Goal: Task Accomplishment & Management: Complete application form

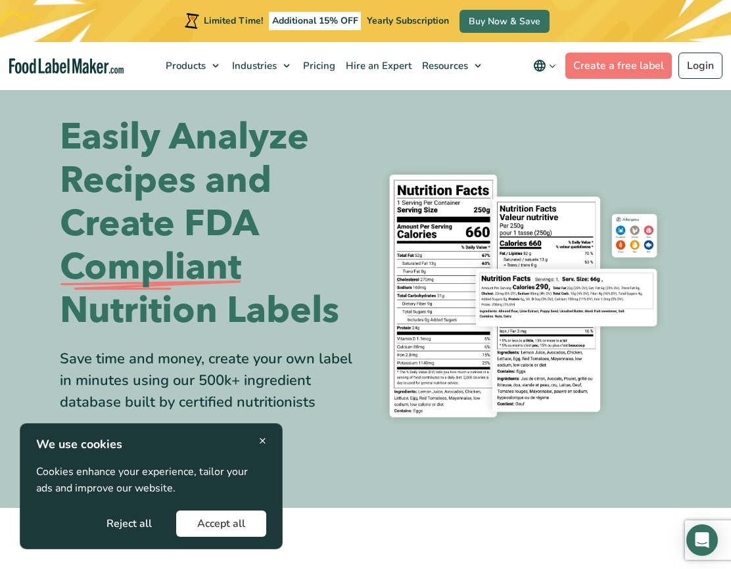
click at [258, 438] on div "× We use cookies Cookies enhance your experience, tailor your ads and improve o…" at bounding box center [151, 486] width 230 height 101
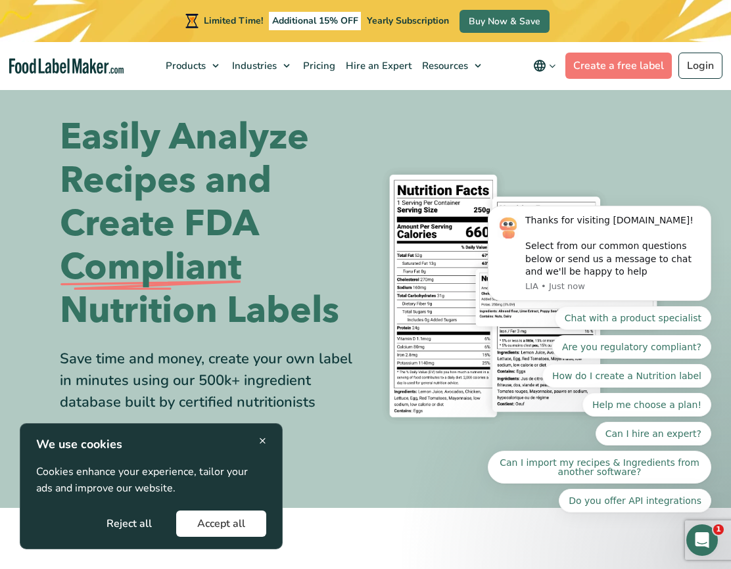
click at [265, 436] on span "×" at bounding box center [262, 441] width 7 height 18
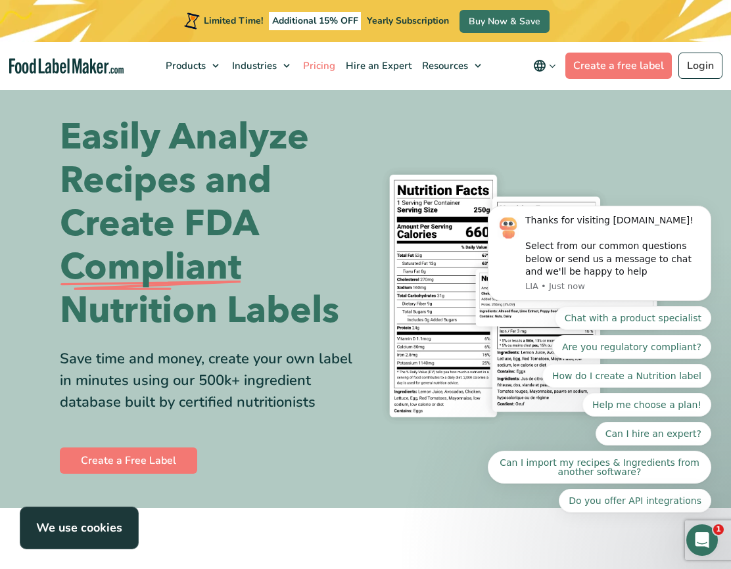
click at [317, 68] on span "Pricing" at bounding box center [317, 65] width 37 height 13
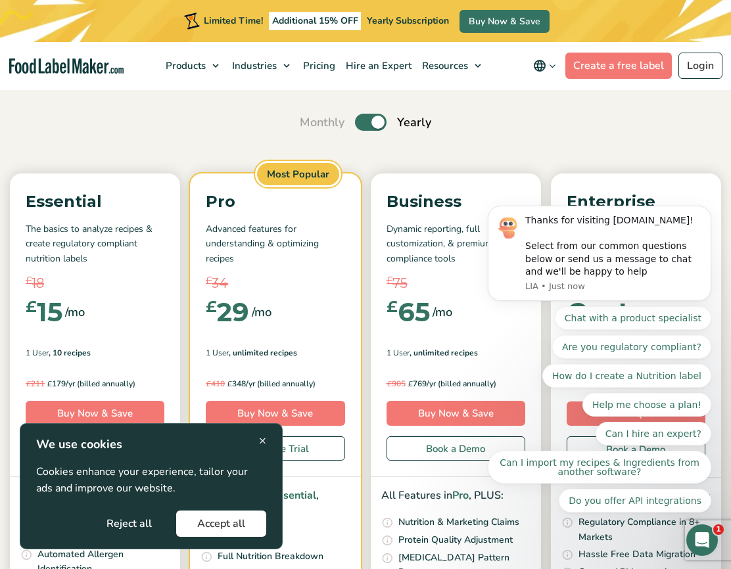
click at [262, 437] on span "×" at bounding box center [262, 441] width 7 height 18
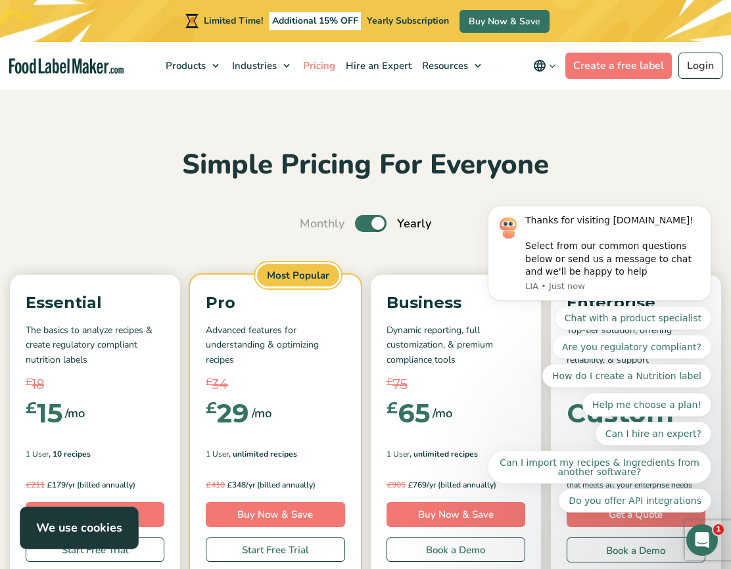
click at [323, 64] on span "Pricing" at bounding box center [317, 65] width 37 height 13
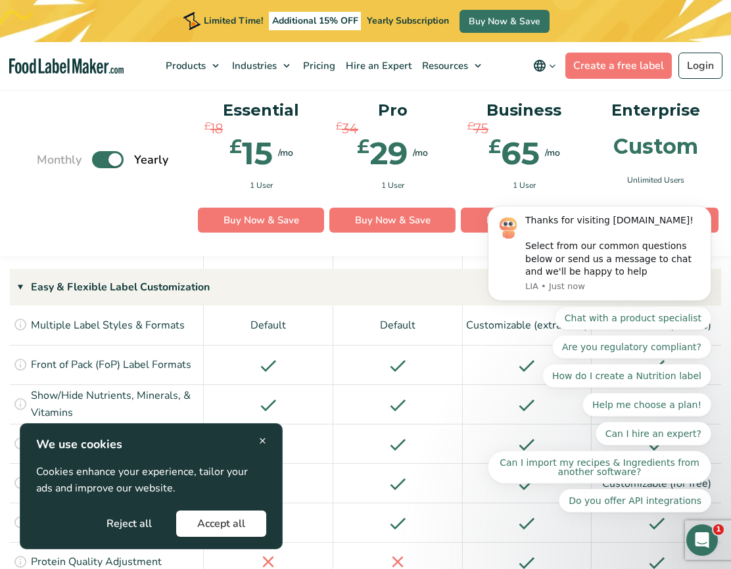
scroll to position [1521, 0]
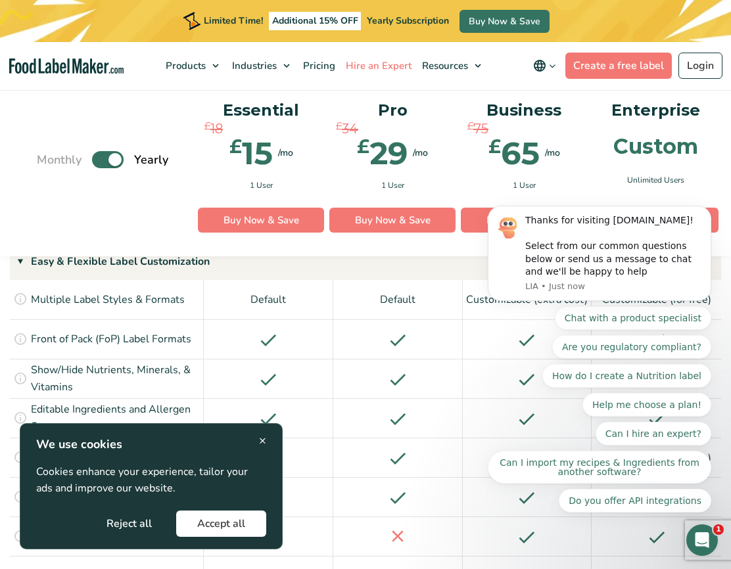
click at [380, 63] on span "Hire an Expert" at bounding box center [377, 65] width 71 height 13
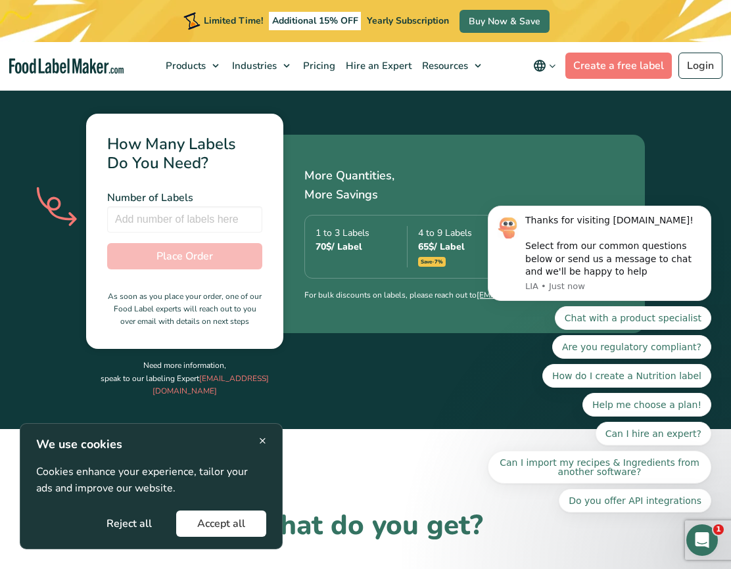
scroll to position [850, 0]
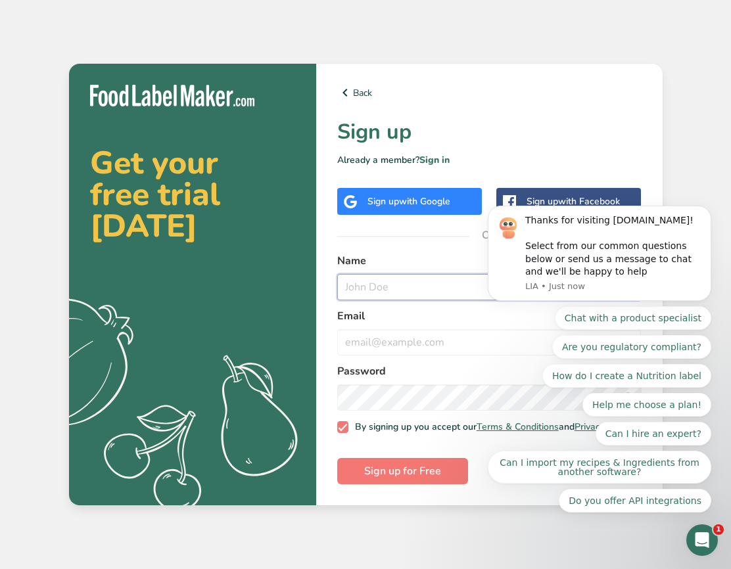
click at [406, 274] on input "text" at bounding box center [489, 287] width 304 height 26
click at [409, 195] on span "with Google" at bounding box center [424, 201] width 51 height 12
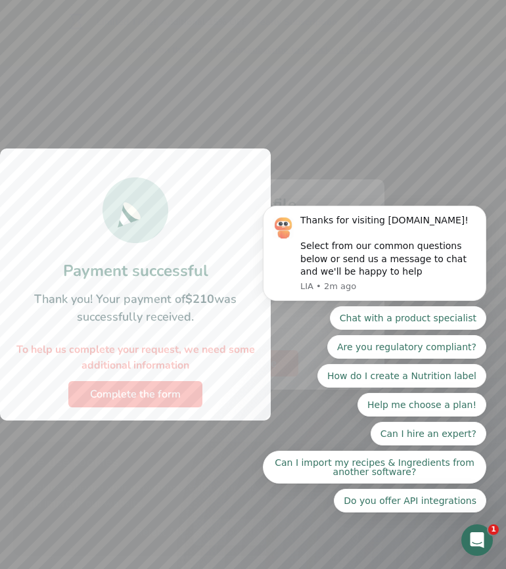
click at [338, 147] on body "Thanks for visiting [DOMAIN_NAME]! Select from our common questions below or se…" at bounding box center [374, 256] width 252 height 543
click at [173, 396] on span "Complete the form" at bounding box center [135, 394] width 91 height 16
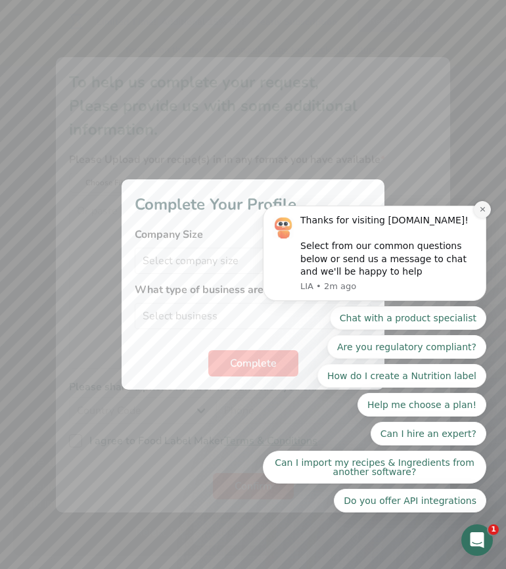
click at [482, 210] on icon "Dismiss notification" at bounding box center [482, 209] width 5 height 5
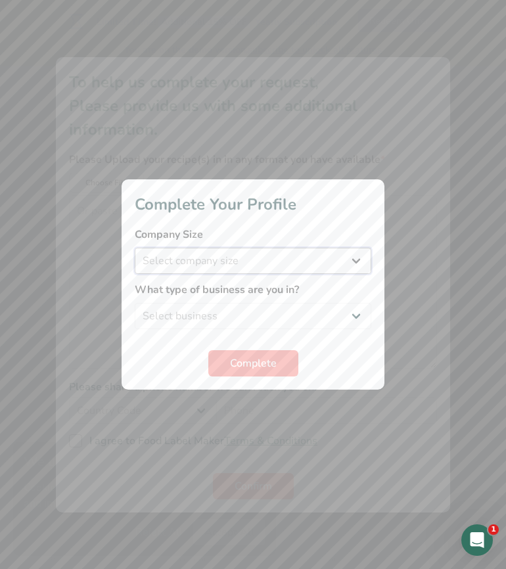
click at [367, 264] on select "Select company size Fewer than 10 Employees 10 to 50 Employees 51 to 500 Employ…" at bounding box center [253, 261] width 237 height 26
select select "1"
click at [135, 248] on select "Select company size Fewer than 10 Employees 10 to 50 Employees 51 to 500 Employ…" at bounding box center [253, 261] width 237 height 26
click at [353, 310] on select "Select business Packaged Food Manufacturer Restaurant & Cafe Bakery Meal Plans …" at bounding box center [253, 316] width 237 height 26
select select "1"
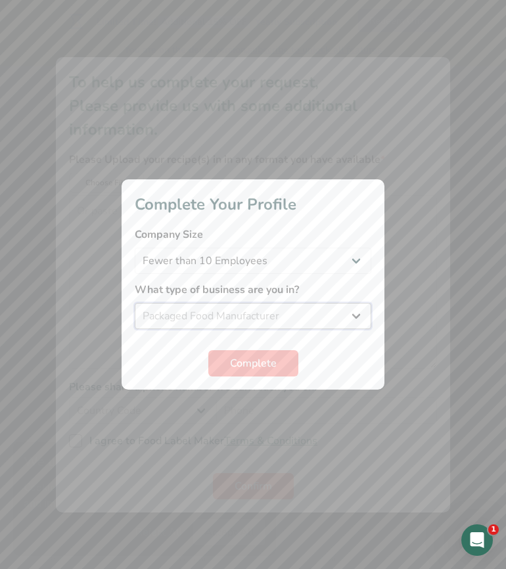
click at [135, 303] on select "Select business Packaged Food Manufacturer Restaurant & Cafe Bakery Meal Plans …" at bounding box center [253, 316] width 237 height 26
click at [276, 364] on button "Complete" at bounding box center [253, 363] width 90 height 26
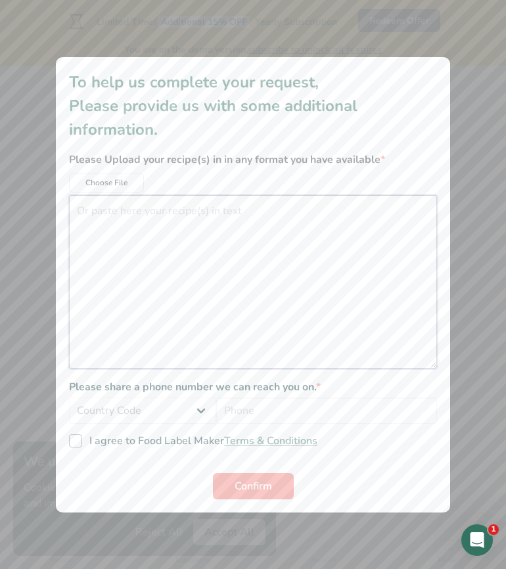
click at [193, 249] on textarea "additional information modal" at bounding box center [253, 281] width 368 height 173
click at [179, 261] on textarea "I just emailed [PERSON_NAME] but copying and pasting the email here:" at bounding box center [253, 281] width 368 height 173
paste textarea "Lo Ips, Dolo sit ame cons! Ad elit 9 sedd Eiusmodte Inc Utlabor et dolo magn al…"
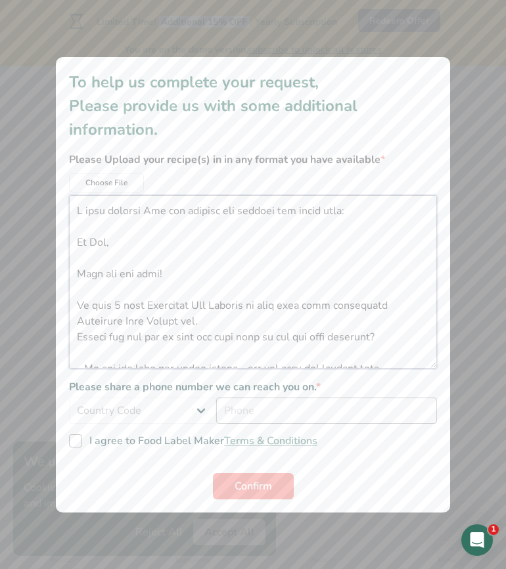
type textarea "L ipsu dolorsi Ame con adipisc eli seddoei tem incid utla: Et Dol, Magn ali eni…"
click at [270, 417] on input "additional information modal" at bounding box center [326, 411] width 221 height 26
click at [189, 417] on select "Country Code [GEOGRAPHIC_DATA] (+93) [GEOGRAPHIC_DATA] (+358) [GEOGRAPHIC_DATA]…" at bounding box center [142, 411] width 147 height 26
click at [69, 398] on select "Country Code [GEOGRAPHIC_DATA] (+93) [GEOGRAPHIC_DATA] (+358) [GEOGRAPHIC_DATA]…" at bounding box center [142, 411] width 147 height 26
select select "+1"
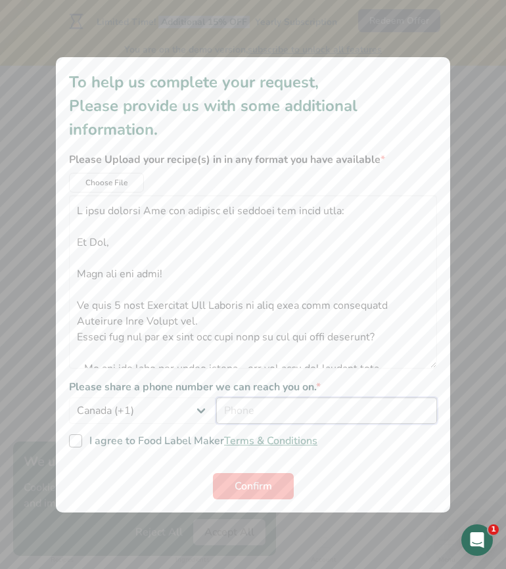
click at [246, 413] on input "additional information modal" at bounding box center [326, 411] width 221 height 26
type input "6172303254"
click at [78, 440] on span "additional information modal" at bounding box center [75, 440] width 13 height 13
click at [78, 440] on input "I agree to Food Label Maker Terms & Conditions" at bounding box center [73, 440] width 9 height 9
checkbox input "true"
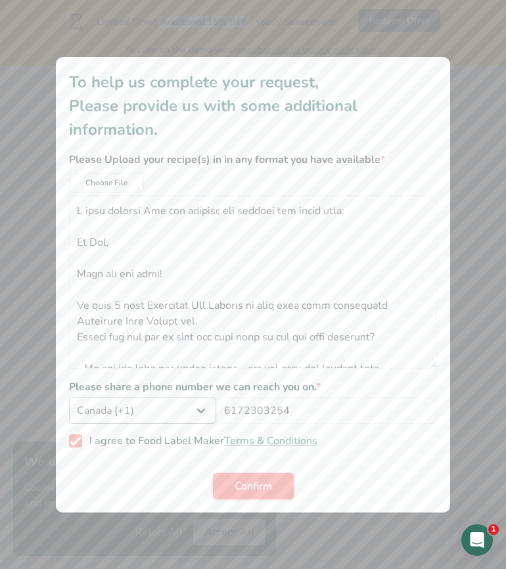
drag, startPoint x: 262, startPoint y: 488, endPoint x: 214, endPoint y: 413, distance: 89.0
click at [218, 413] on form "Please Upload your recipe(s) in in any format you have available * Choose File …" at bounding box center [253, 326] width 368 height 348
click at [208, 414] on select "[GEOGRAPHIC_DATA] (+93) [GEOGRAPHIC_DATA] (+358) [GEOGRAPHIC_DATA] (+355) [GEOG…" at bounding box center [142, 411] width 147 height 26
click at [69, 398] on select "[GEOGRAPHIC_DATA] (+93) [GEOGRAPHIC_DATA] (+358) [GEOGRAPHIC_DATA] (+355) [GEOG…" at bounding box center [142, 411] width 147 height 26
click at [244, 479] on span "Confirm" at bounding box center [253, 486] width 37 height 16
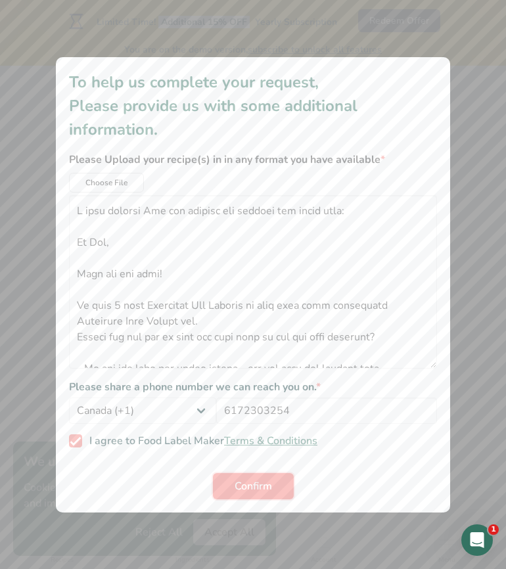
select select "+1"
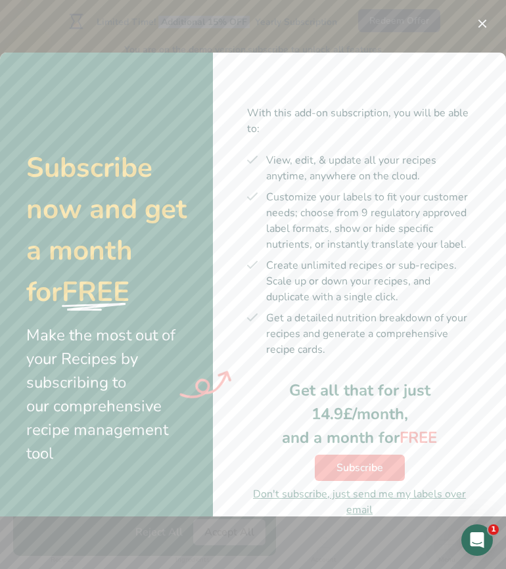
click at [368, 496] on div "Don't subscribe, just send me my labels over email" at bounding box center [359, 502] width 225 height 32
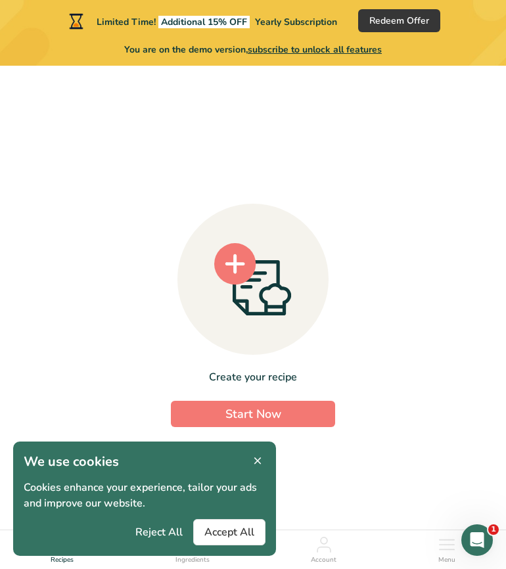
click at [258, 458] on icon at bounding box center [258, 461] width 12 height 18
